Goal: Task Accomplishment & Management: Manage account settings

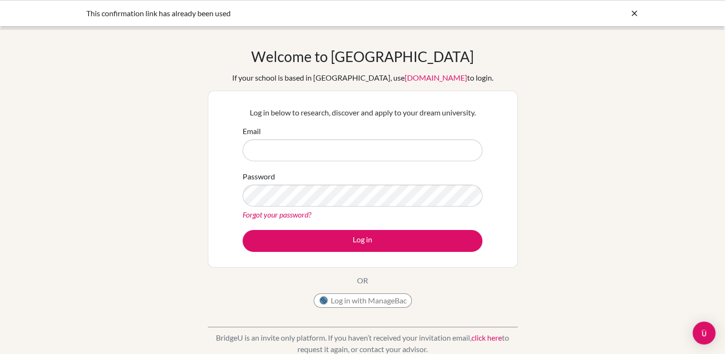
click at [298, 142] on input "Email" at bounding box center [363, 150] width 240 height 22
click at [357, 300] on button "Log in with ManageBac" at bounding box center [363, 300] width 98 height 14
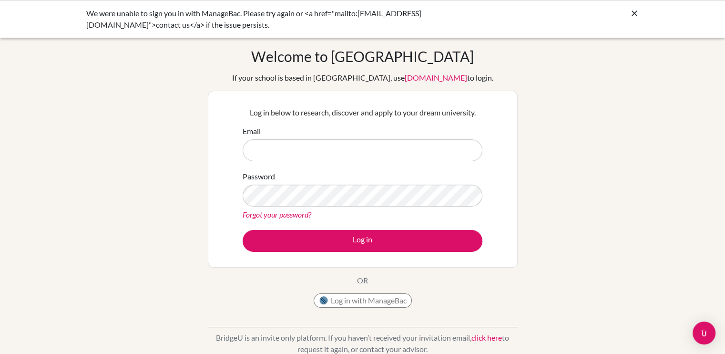
click at [295, 150] on input "Email" at bounding box center [363, 150] width 240 height 22
click at [640, 11] on div "We were unable to sign you in with ManageBac. Please try again or <a href="mail…" at bounding box center [362, 19] width 725 height 38
click at [628, 16] on div "We were unable to sign you in with ManageBac. Please try again or <a href="mail…" at bounding box center [362, 19] width 553 height 23
click at [632, 12] on icon at bounding box center [635, 14] width 10 height 10
